Goal: Find specific page/section: Find specific page/section

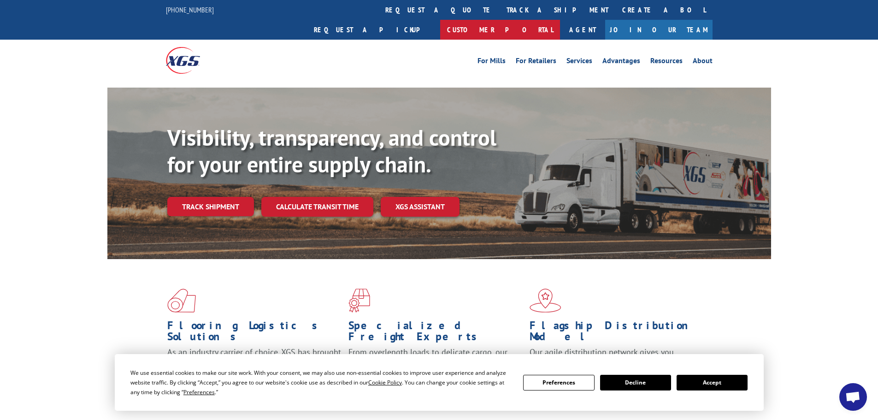
click at [560, 20] on link "Customer Portal" at bounding box center [500, 30] width 120 height 20
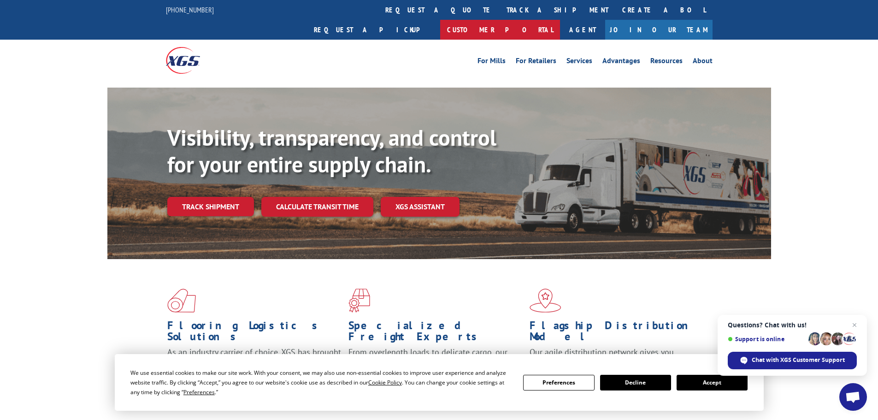
click at [560, 20] on link "Customer Portal" at bounding box center [500, 30] width 120 height 20
